Goal: Transaction & Acquisition: Purchase product/service

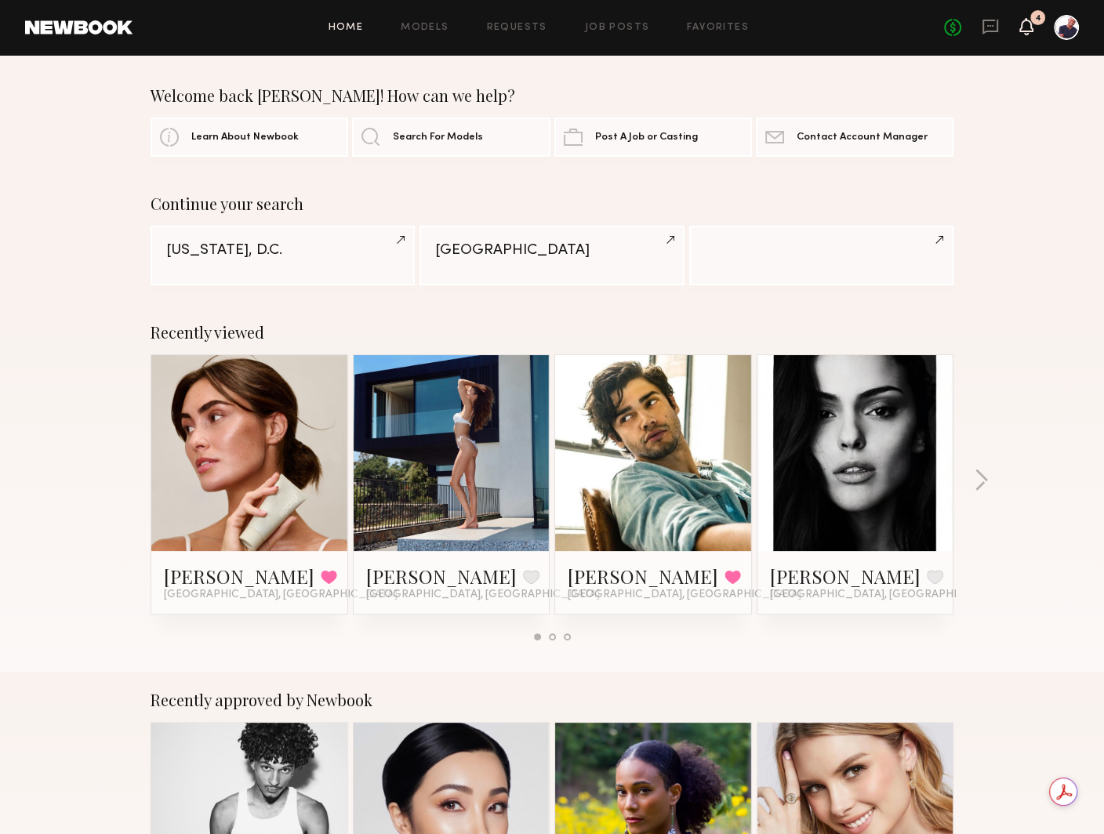
click at [813, 25] on icon at bounding box center [1026, 25] width 13 height 11
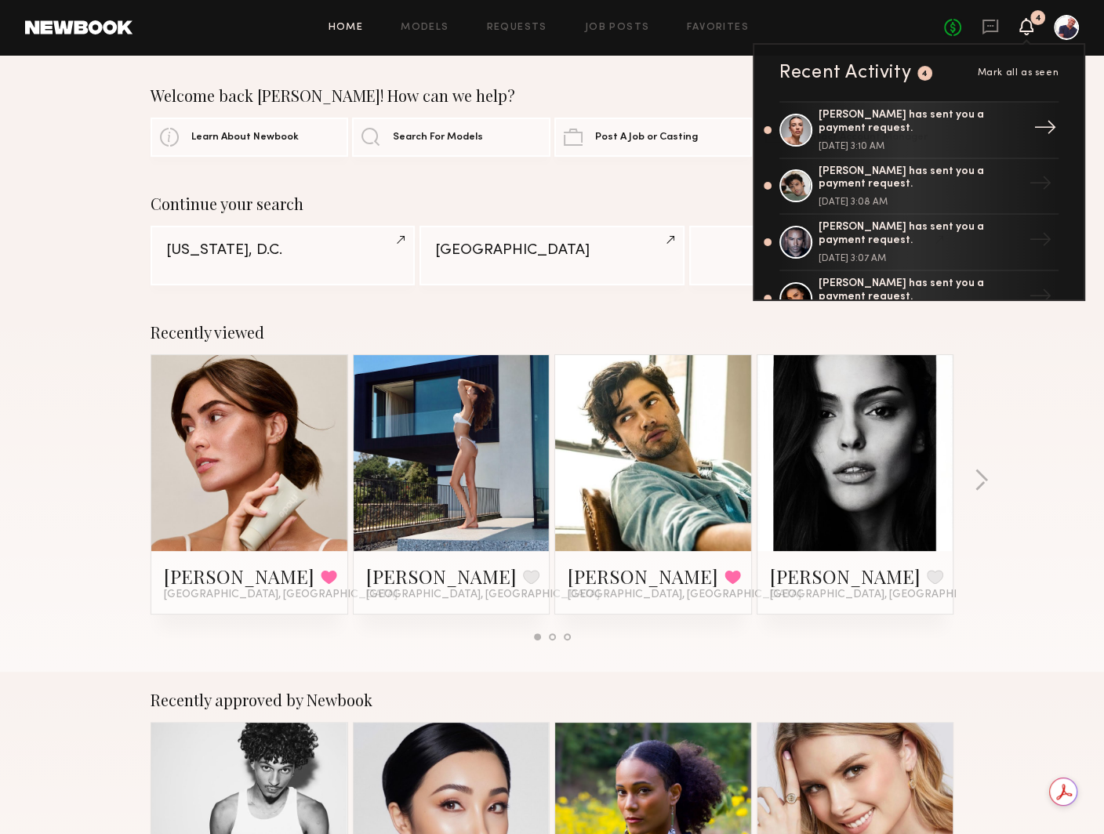
click at [813, 136] on div "[PERSON_NAME] has sent you a payment request. [DATE] 3:10 AM" at bounding box center [921, 130] width 204 height 42
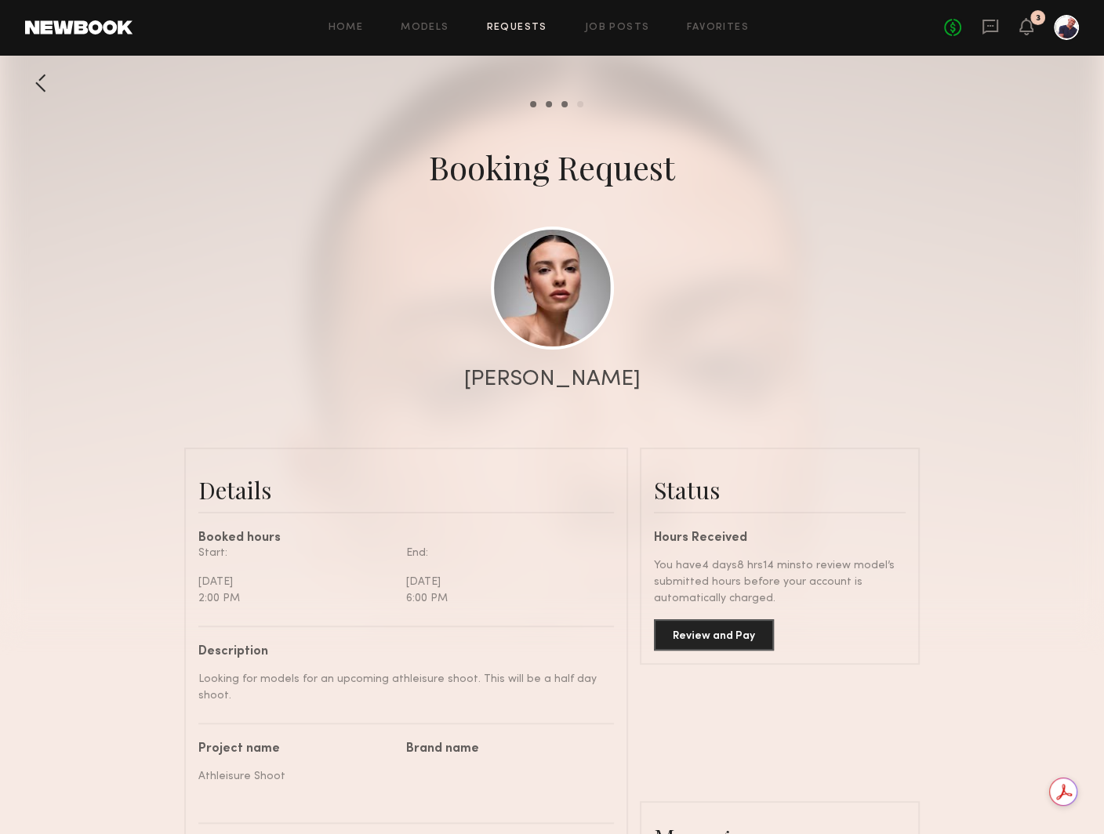
scroll to position [1327, 0]
click at [714, 631] on button "Review and Pay" at bounding box center [714, 634] width 120 height 31
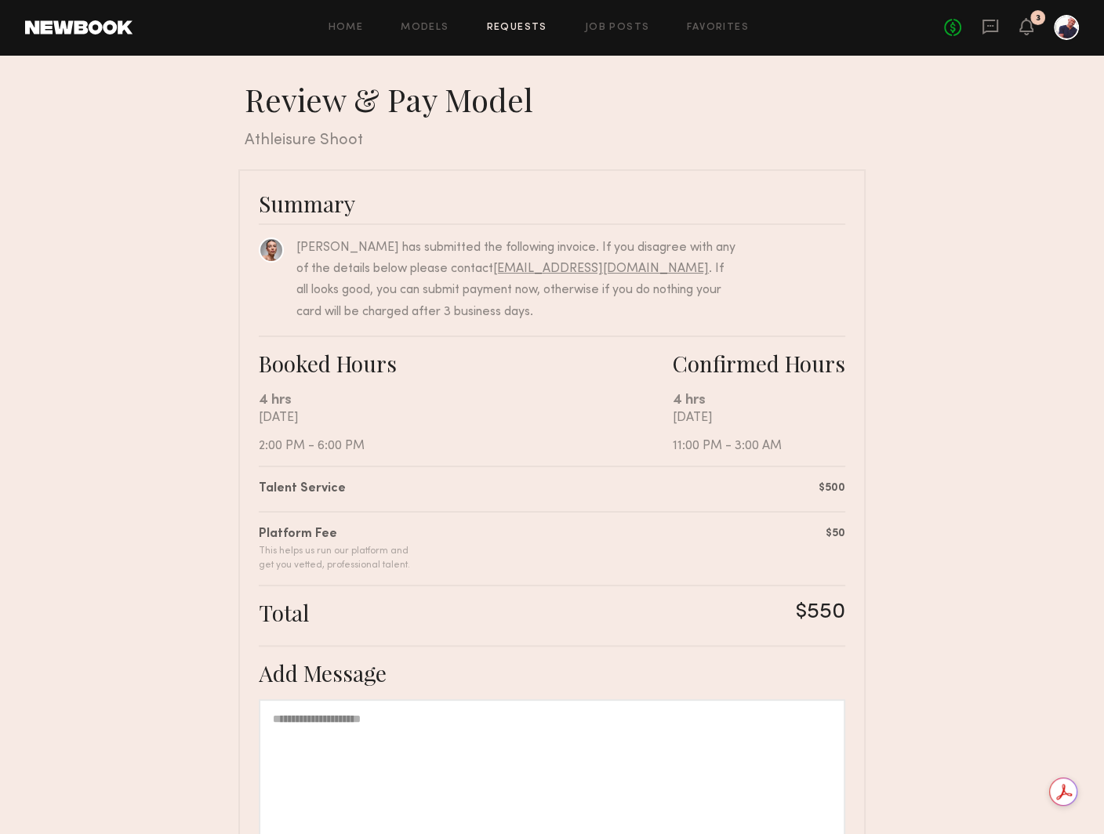
scroll to position [165, 0]
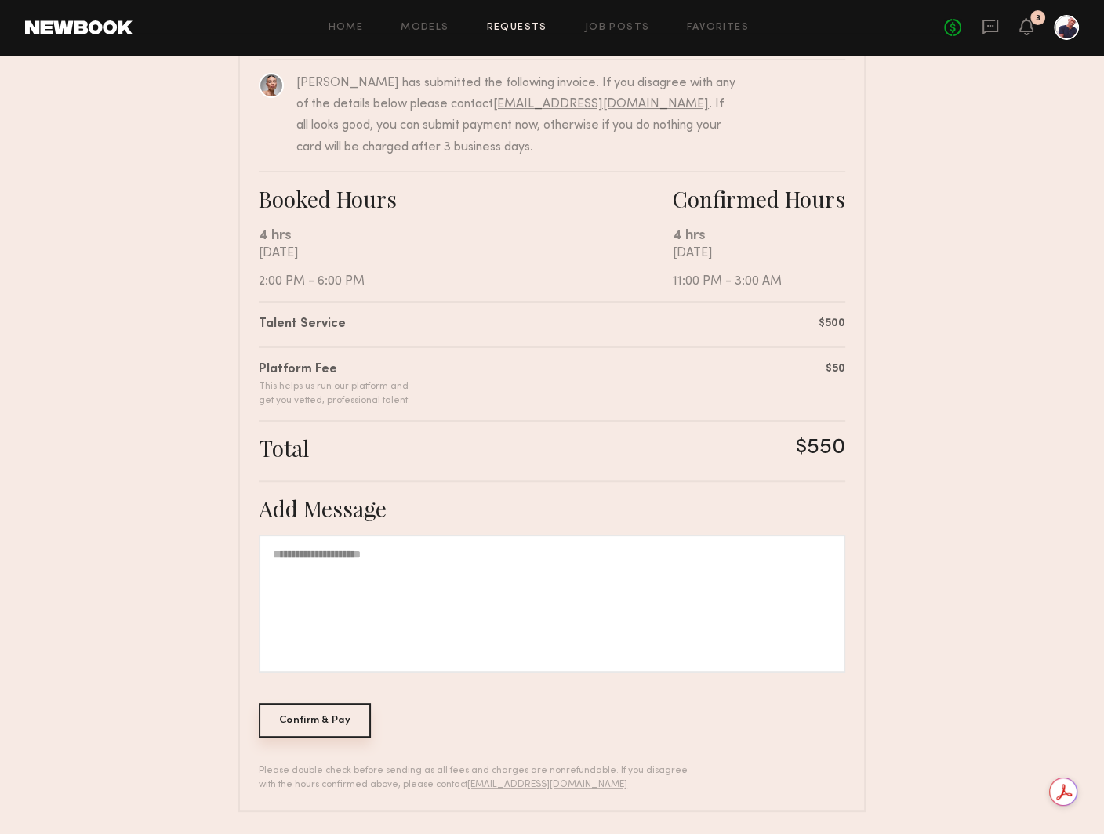
click at [319, 721] on div "Confirm & Pay" at bounding box center [315, 720] width 112 height 35
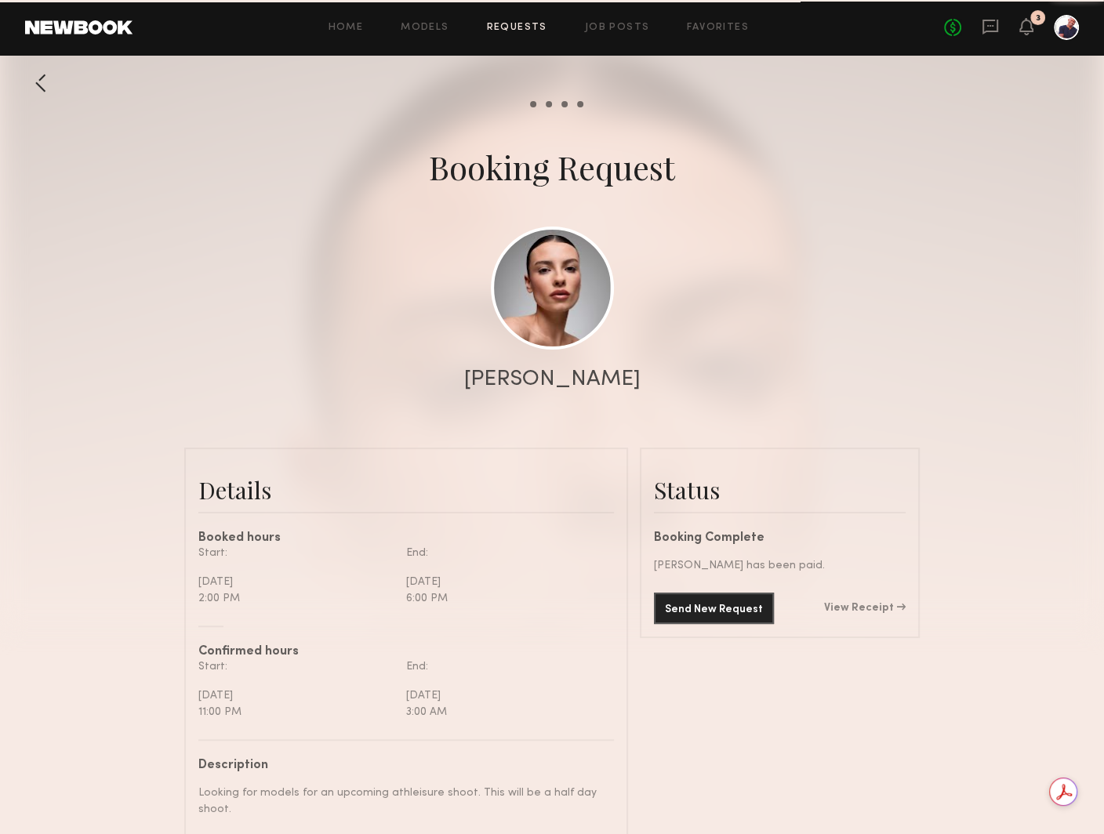
scroll to position [1327, 0]
click at [515, 24] on link "Requests" at bounding box center [517, 28] width 60 height 10
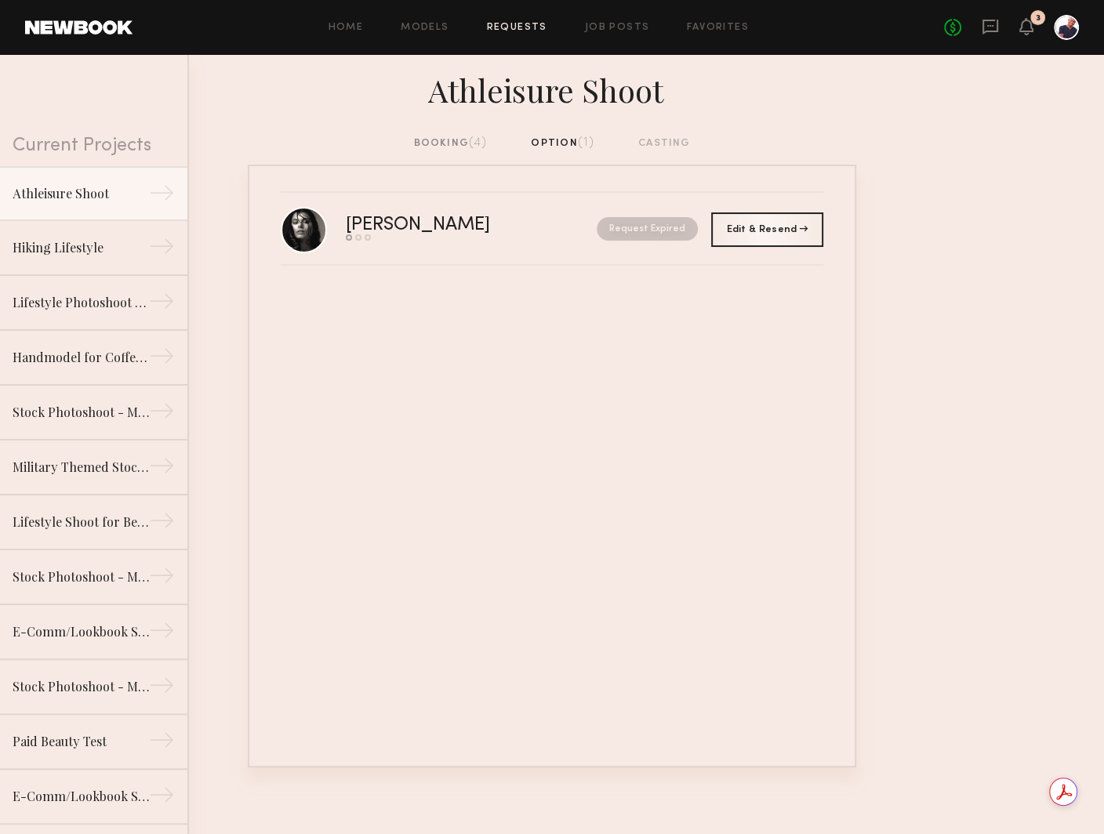
click at [467, 141] on div "booking (4)" at bounding box center [451, 143] width 74 height 17
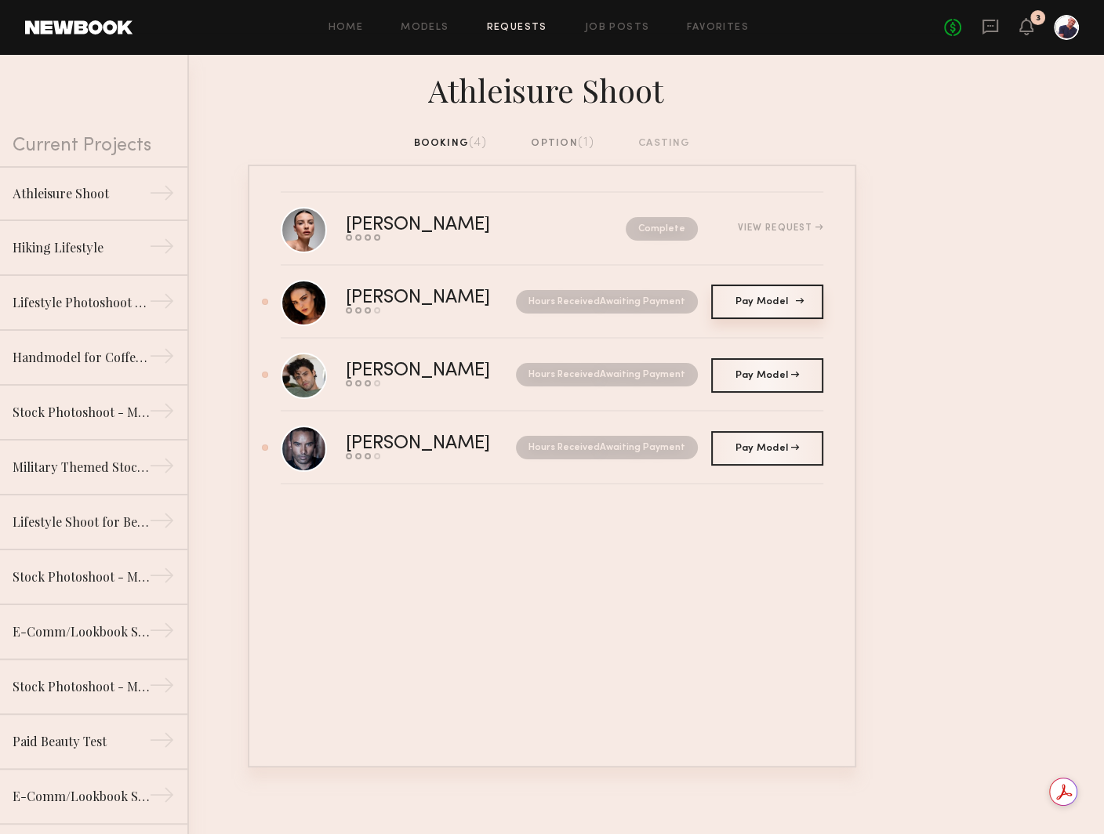
click at [757, 304] on span "Pay Model" at bounding box center [767, 301] width 64 height 9
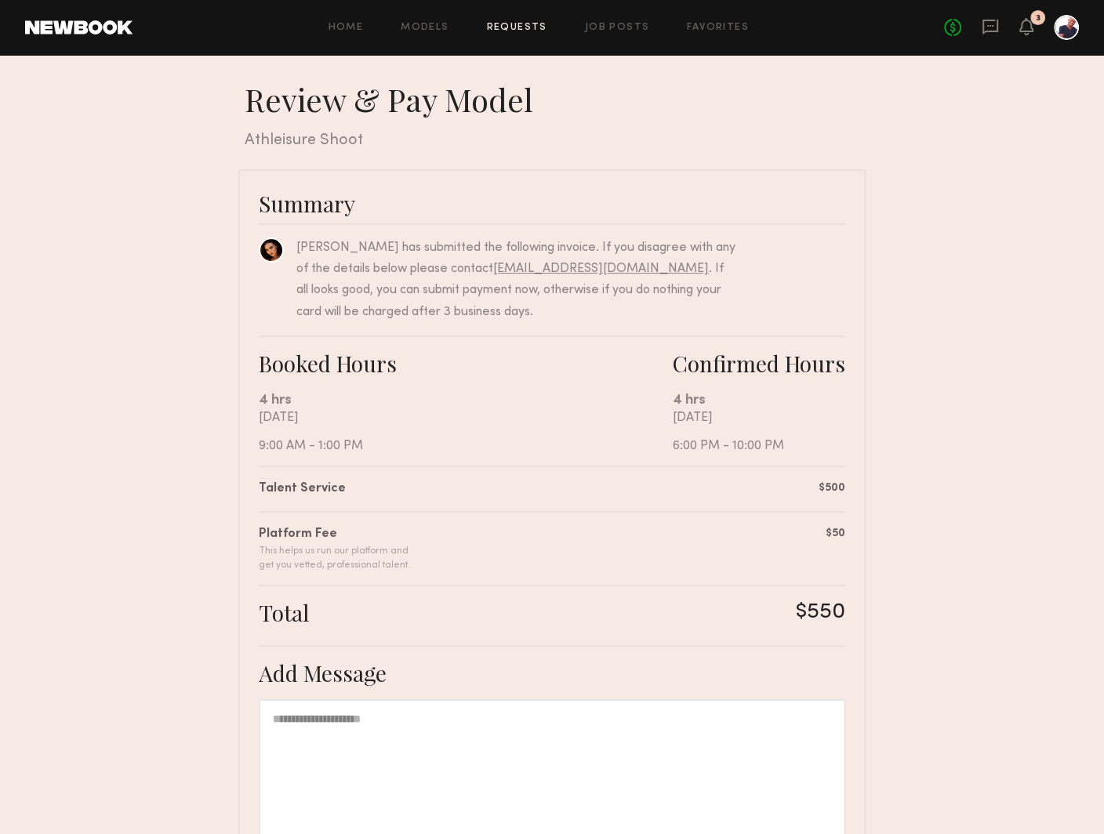
scroll to position [165, 0]
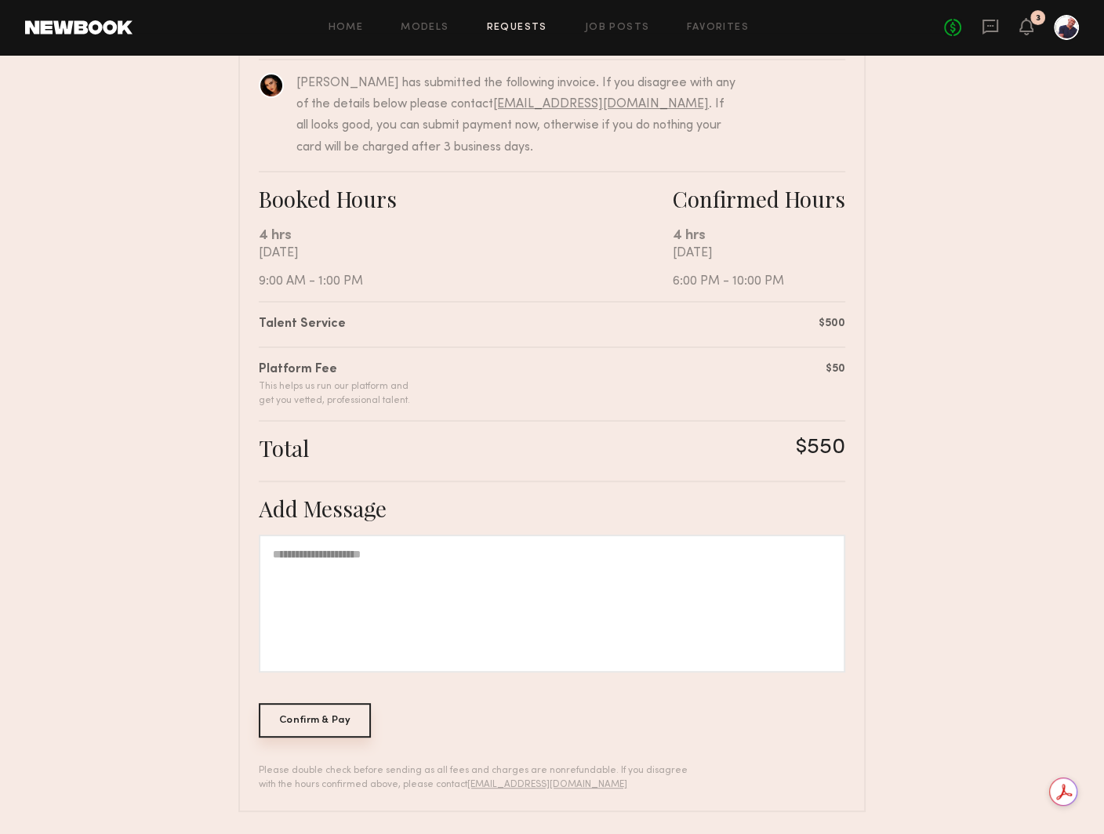
click at [347, 720] on div "Confirm & Pay" at bounding box center [315, 720] width 112 height 35
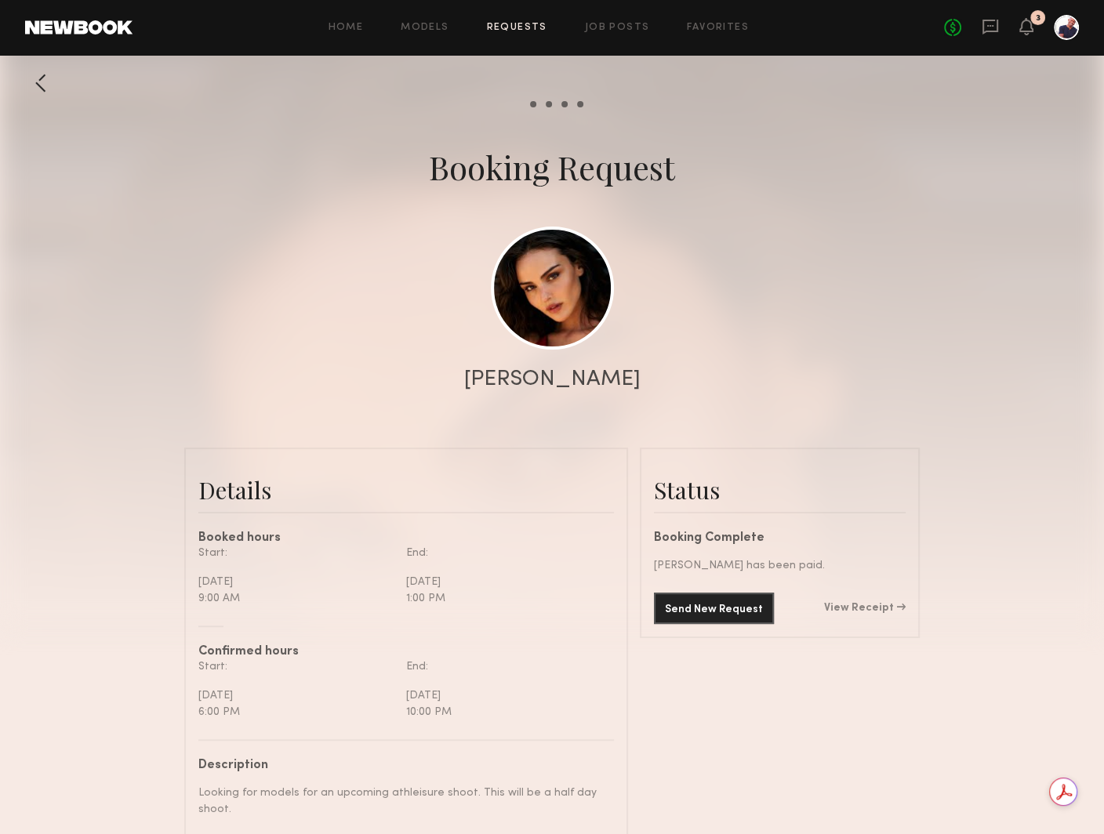
scroll to position [1309, 0]
click at [48, 81] on div at bounding box center [40, 82] width 31 height 31
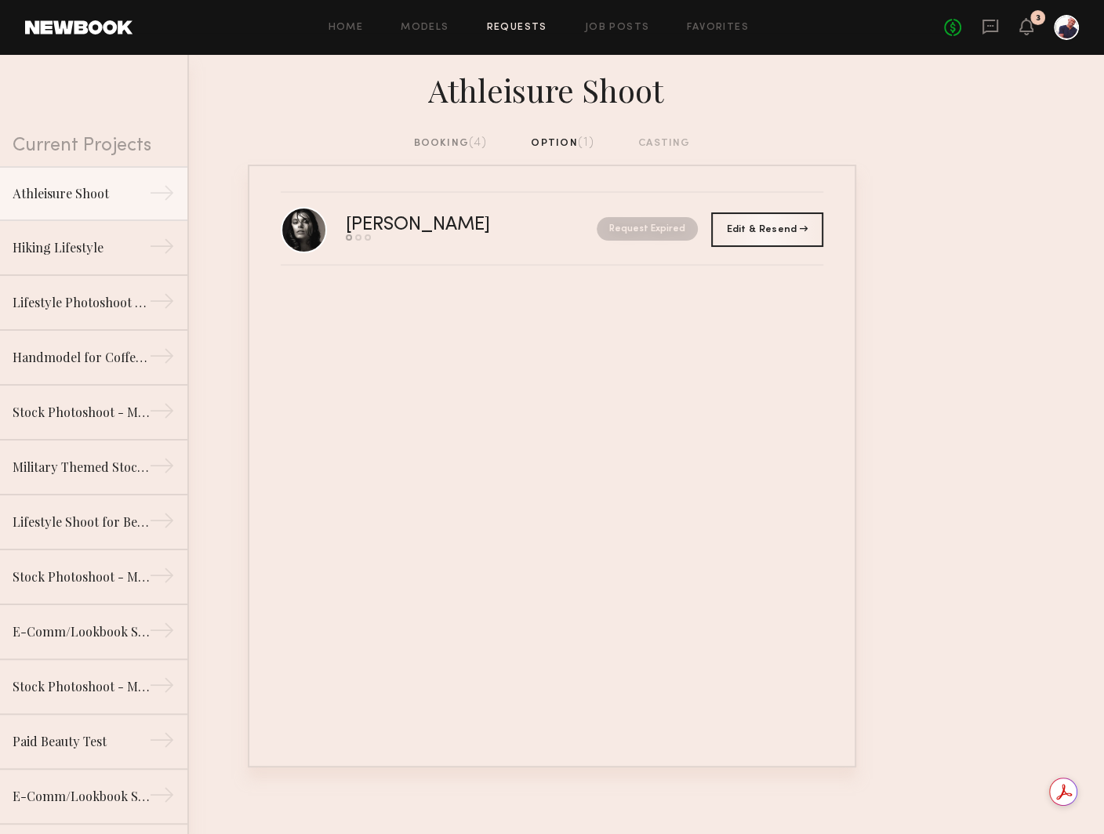
click at [441, 140] on div "booking (4)" at bounding box center [451, 143] width 74 height 17
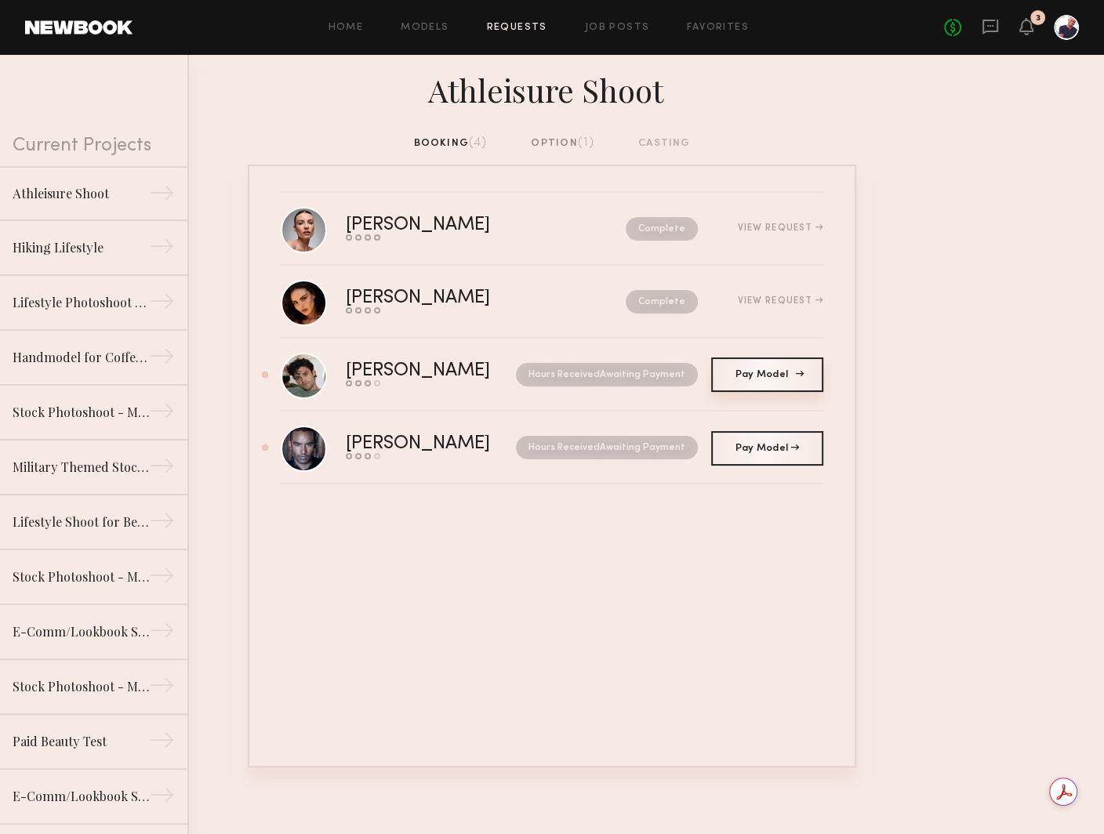
click at [762, 371] on span "Pay Model" at bounding box center [767, 374] width 64 height 9
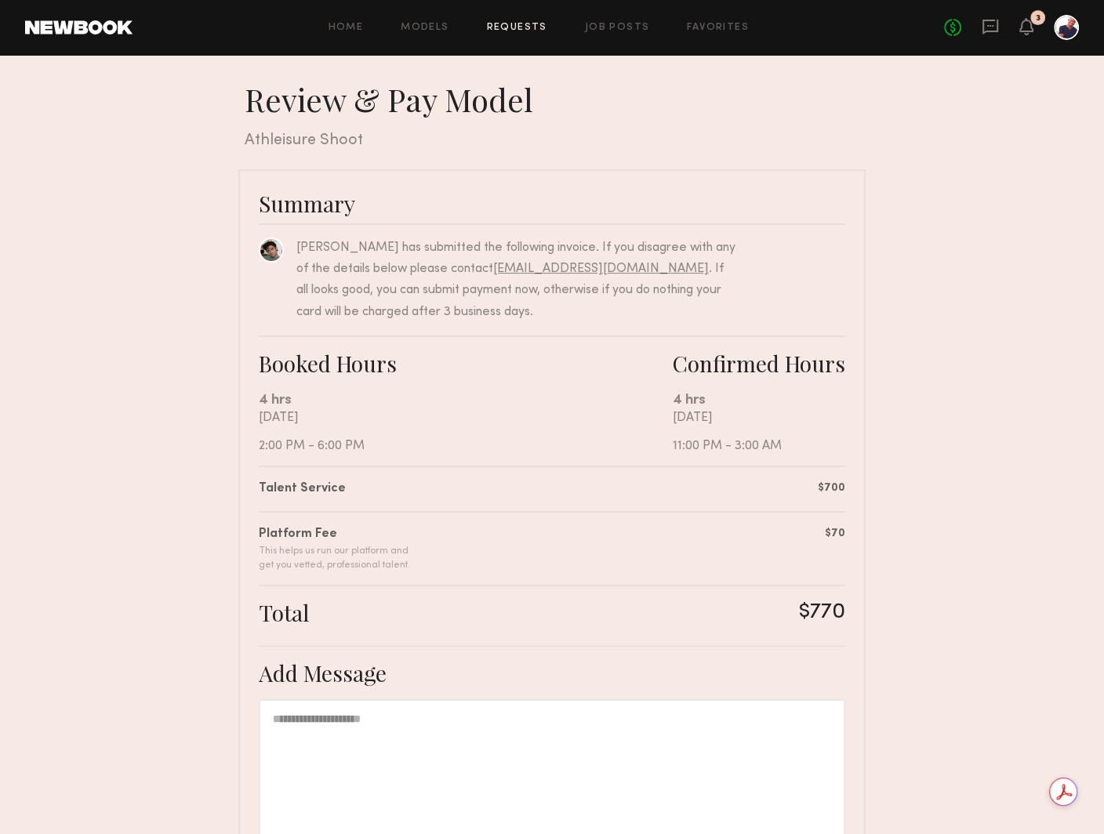
scroll to position [165, 0]
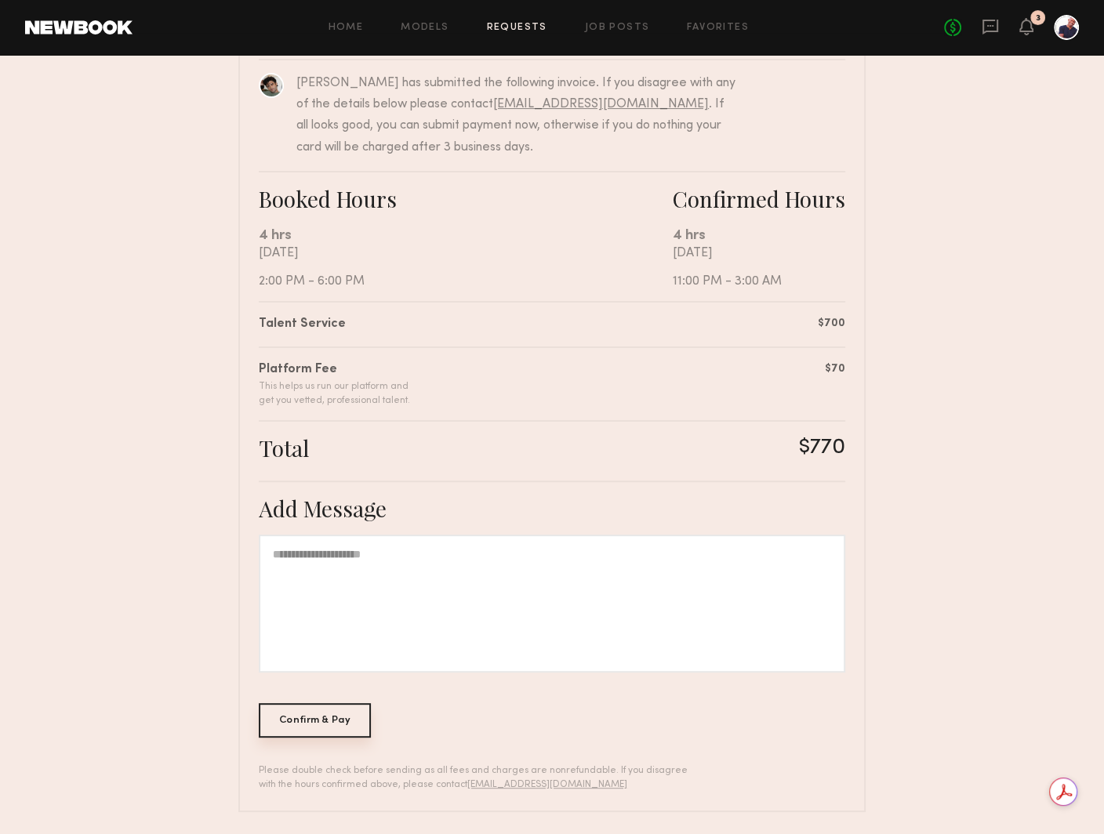
click at [325, 718] on div "Confirm & Pay" at bounding box center [315, 720] width 112 height 35
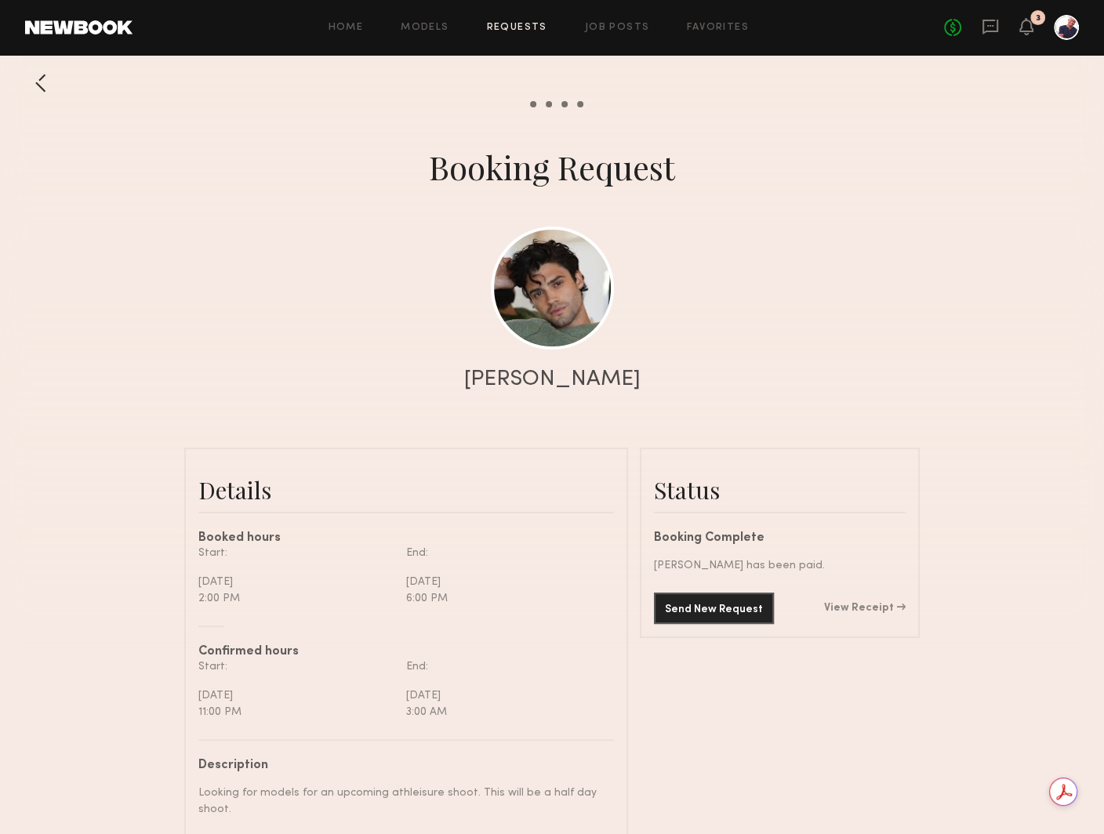
scroll to position [1829, 0]
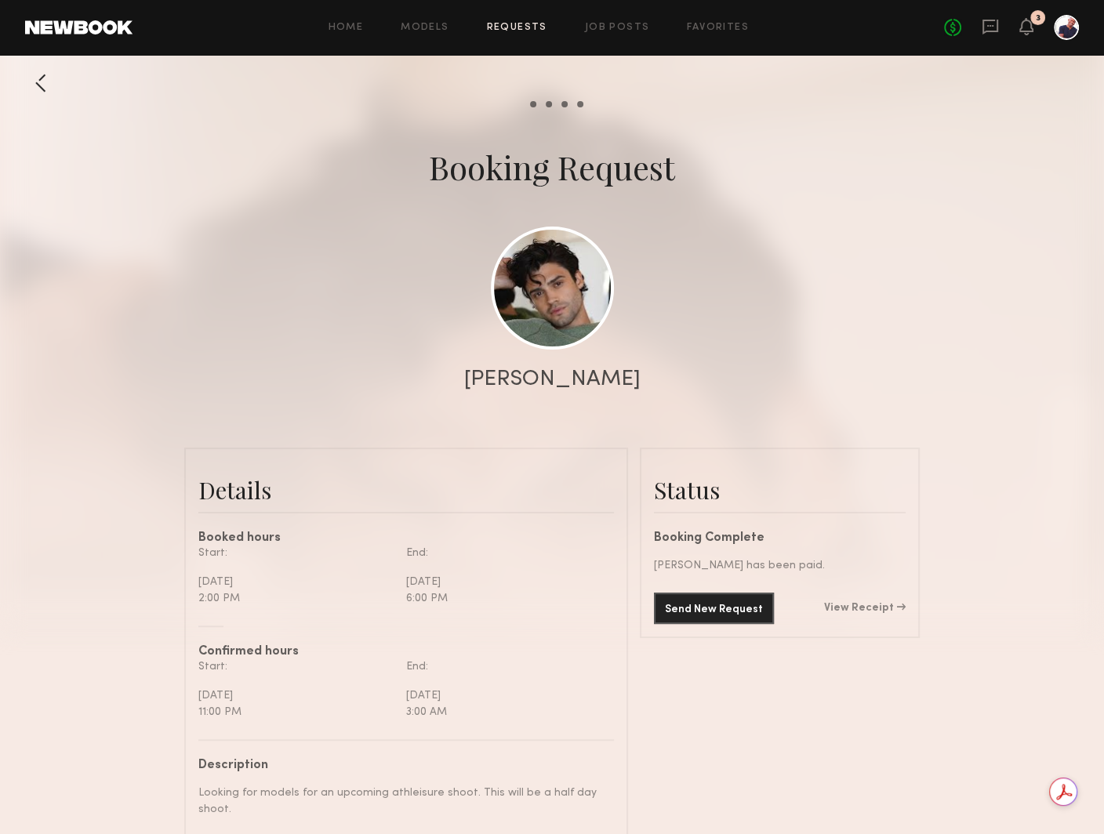
click at [522, 23] on link "Requests" at bounding box center [517, 28] width 60 height 10
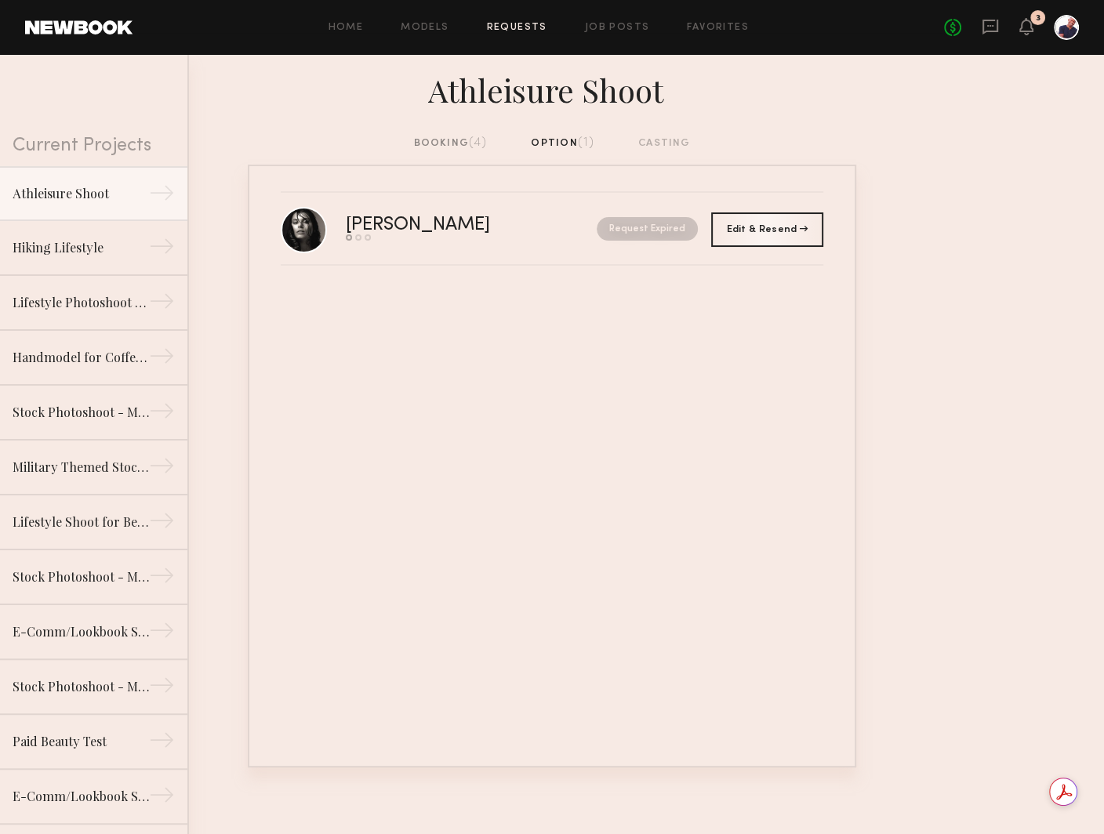
click at [466, 140] on div "booking (4)" at bounding box center [451, 143] width 74 height 17
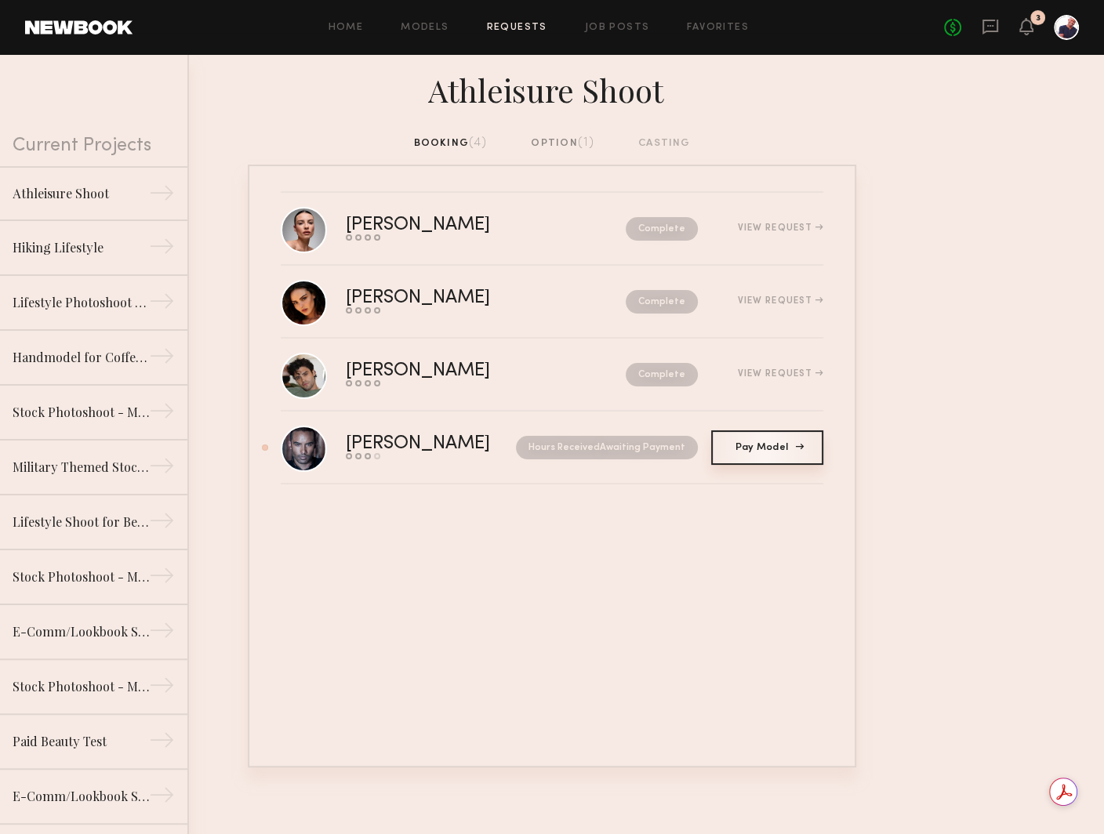
click at [773, 443] on span "Pay Model" at bounding box center [767, 447] width 64 height 9
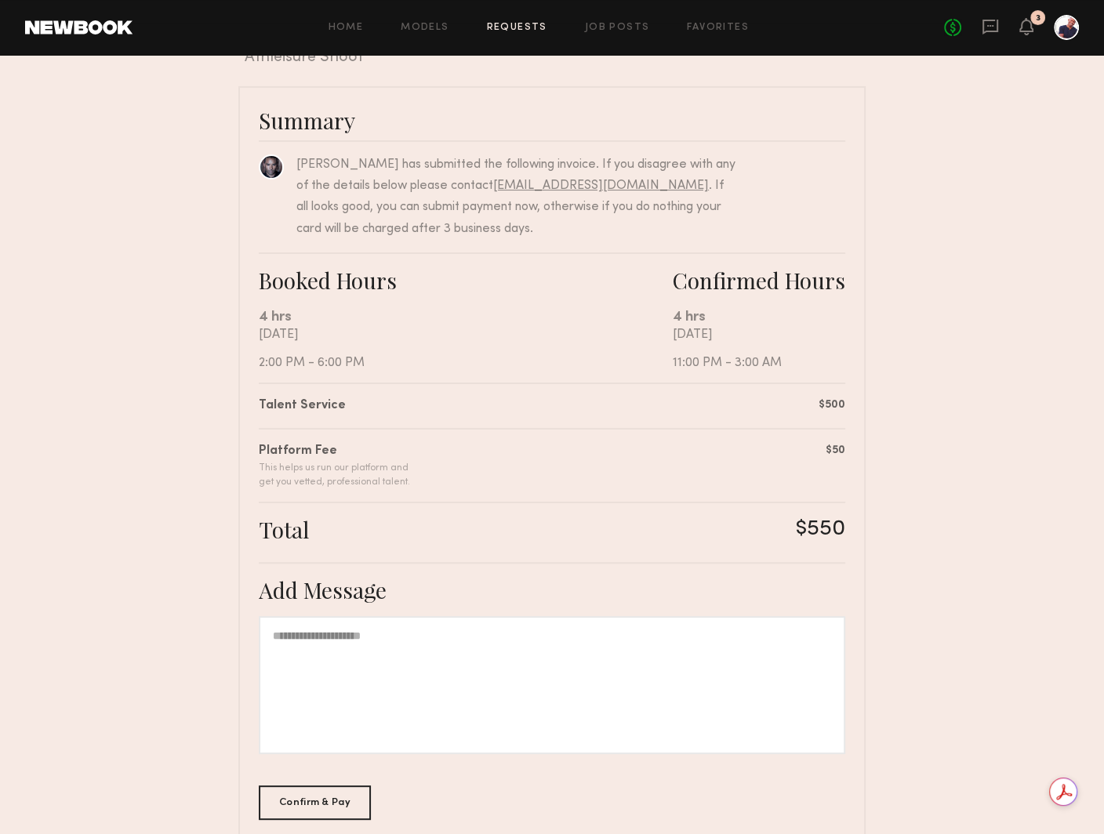
scroll to position [165, 0]
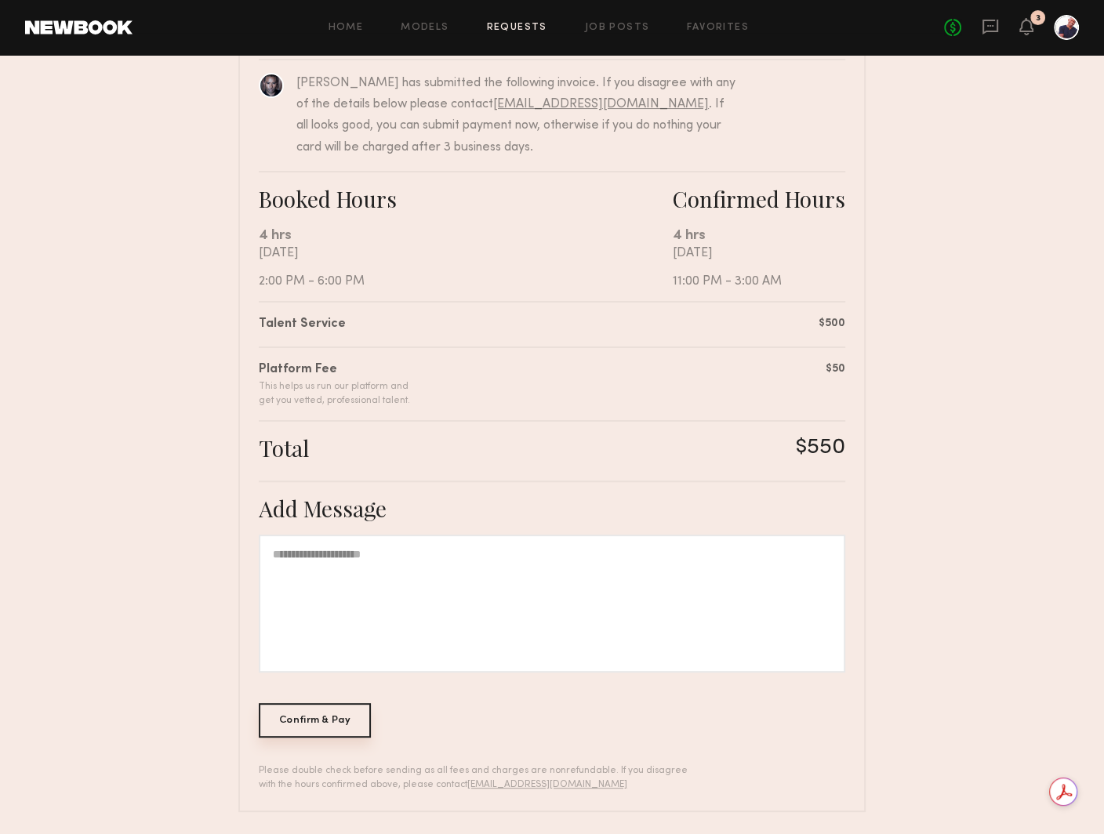
click at [329, 723] on div "Confirm & Pay" at bounding box center [315, 720] width 112 height 35
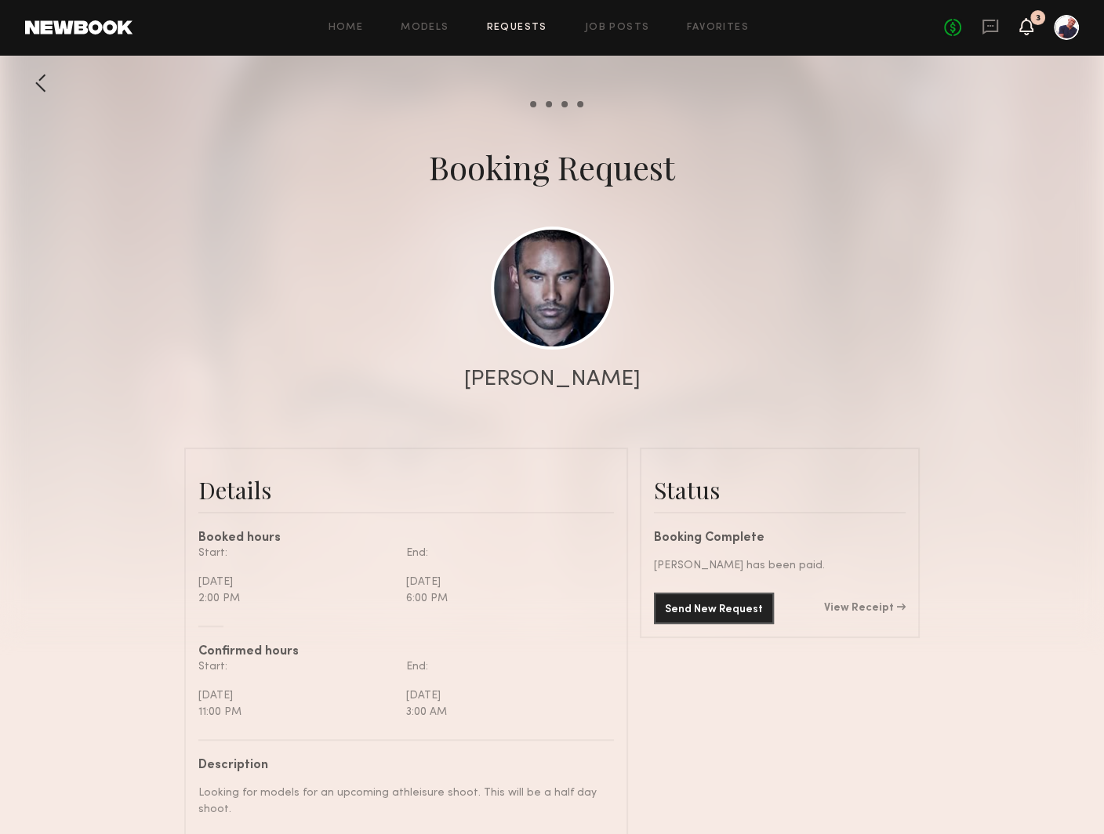
click at [813, 25] on icon at bounding box center [1026, 25] width 13 height 11
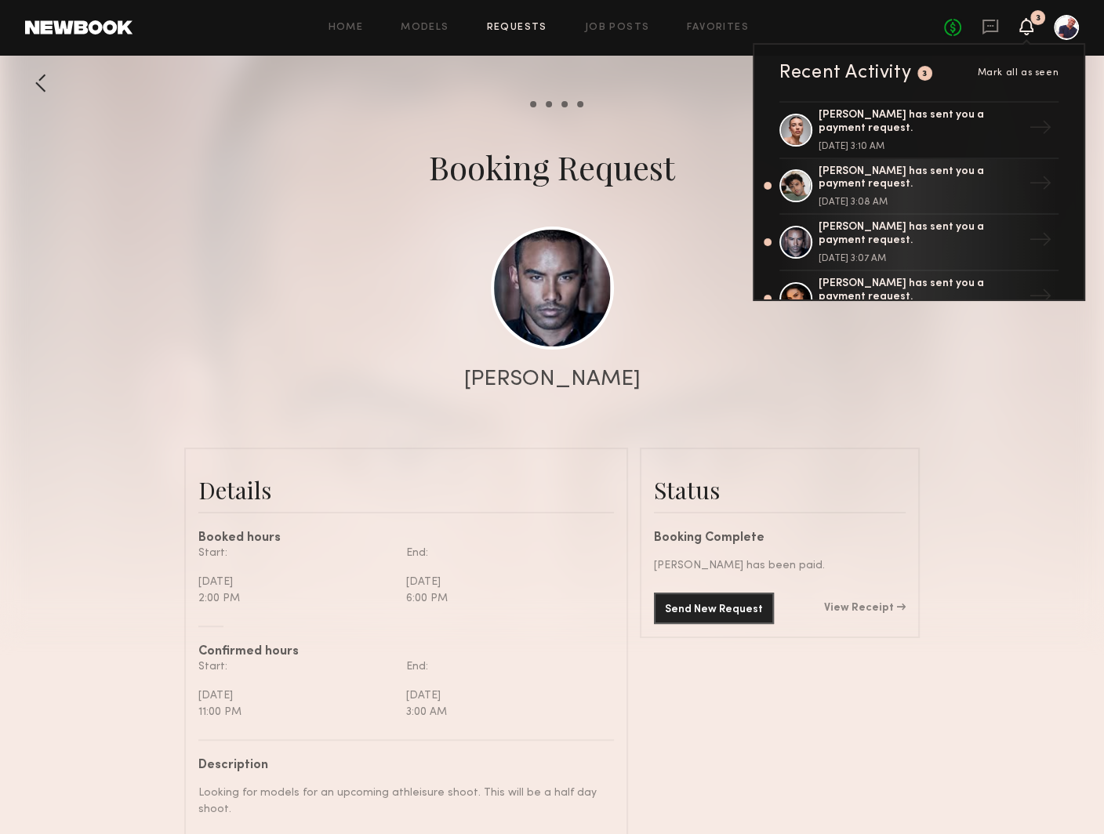
click at [813, 72] on span "Mark all as seen" at bounding box center [1018, 72] width 82 height 9
